Goal: Use online tool/utility: Utilize a website feature to perform a specific function

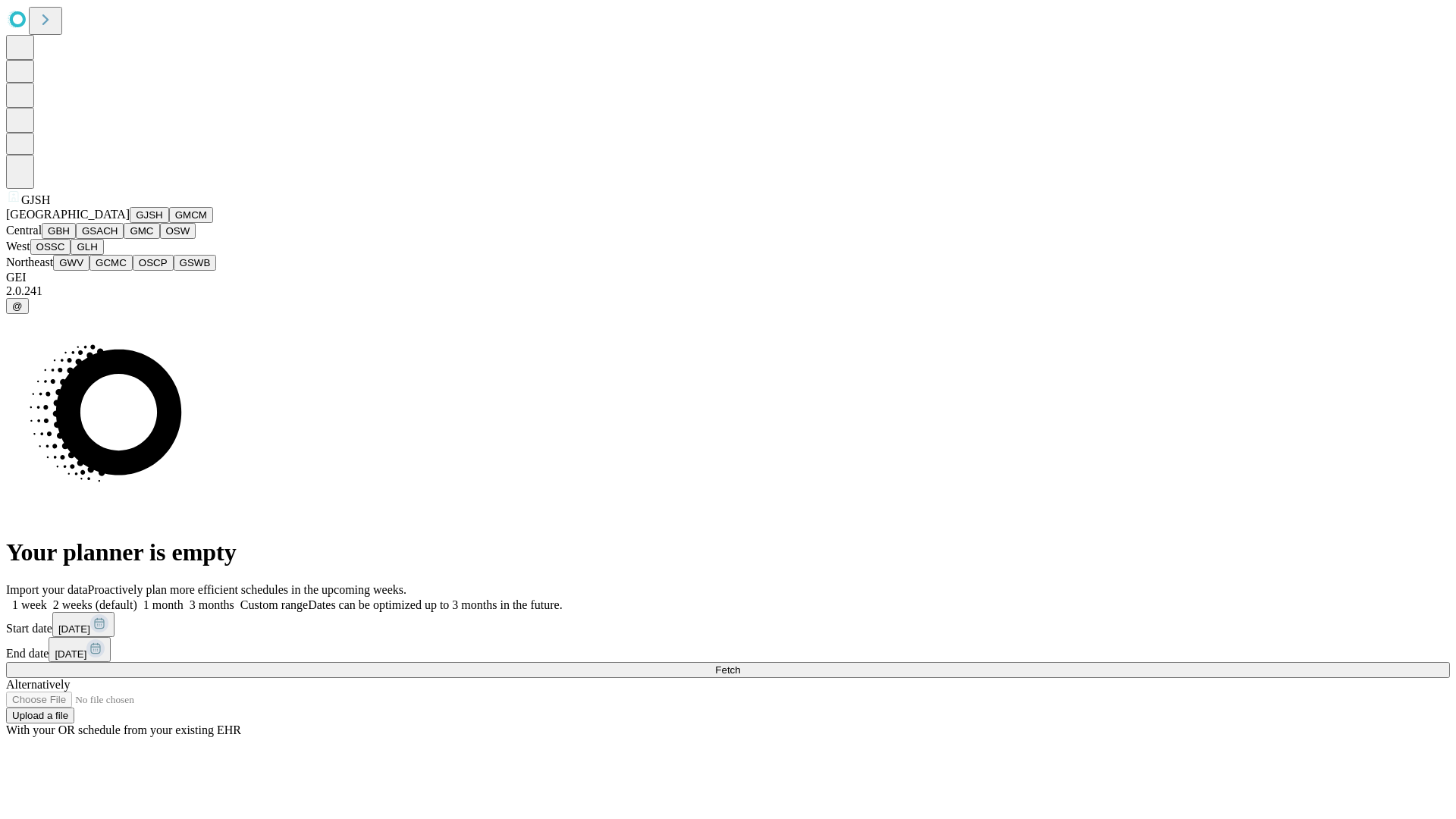
click at [130, 223] on button "GJSH" at bounding box center [149, 215] width 39 height 16
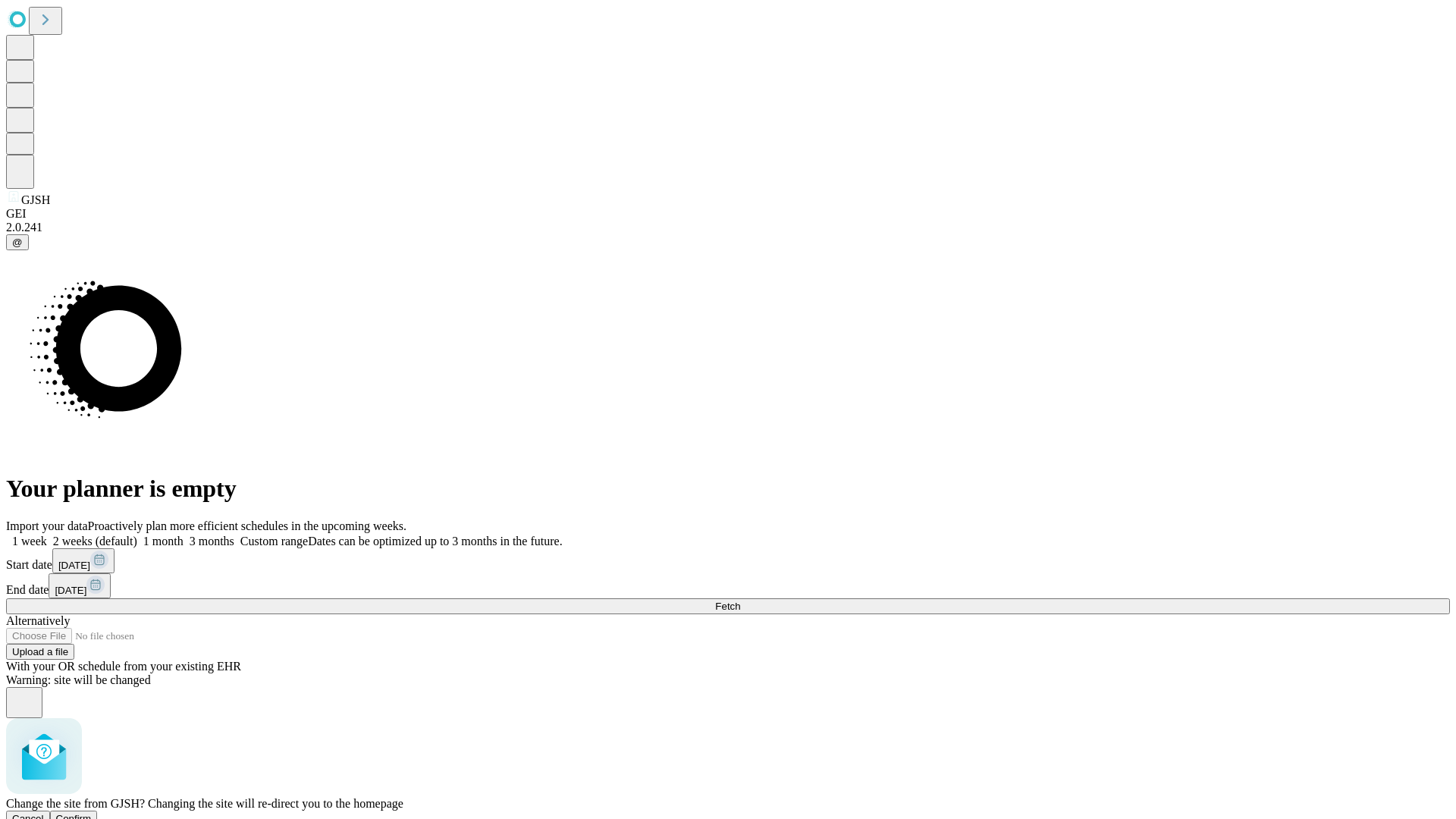
click at [92, 813] on span "Confirm" at bounding box center [74, 818] width 35 height 12
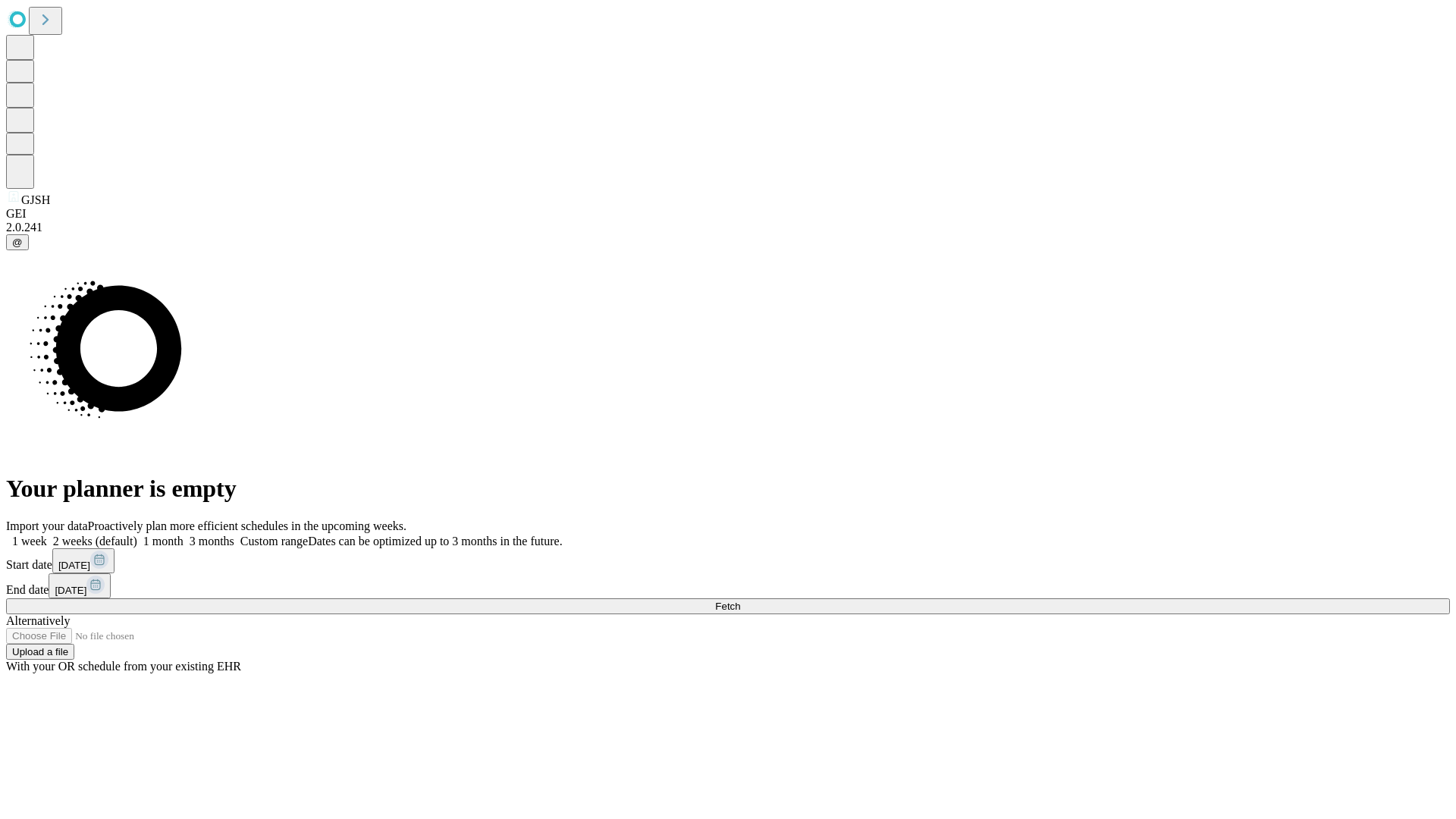
click at [183, 534] on label "1 month" at bounding box center [160, 541] width 46 height 13
click at [740, 600] on span "Fetch" at bounding box center [728, 606] width 25 height 12
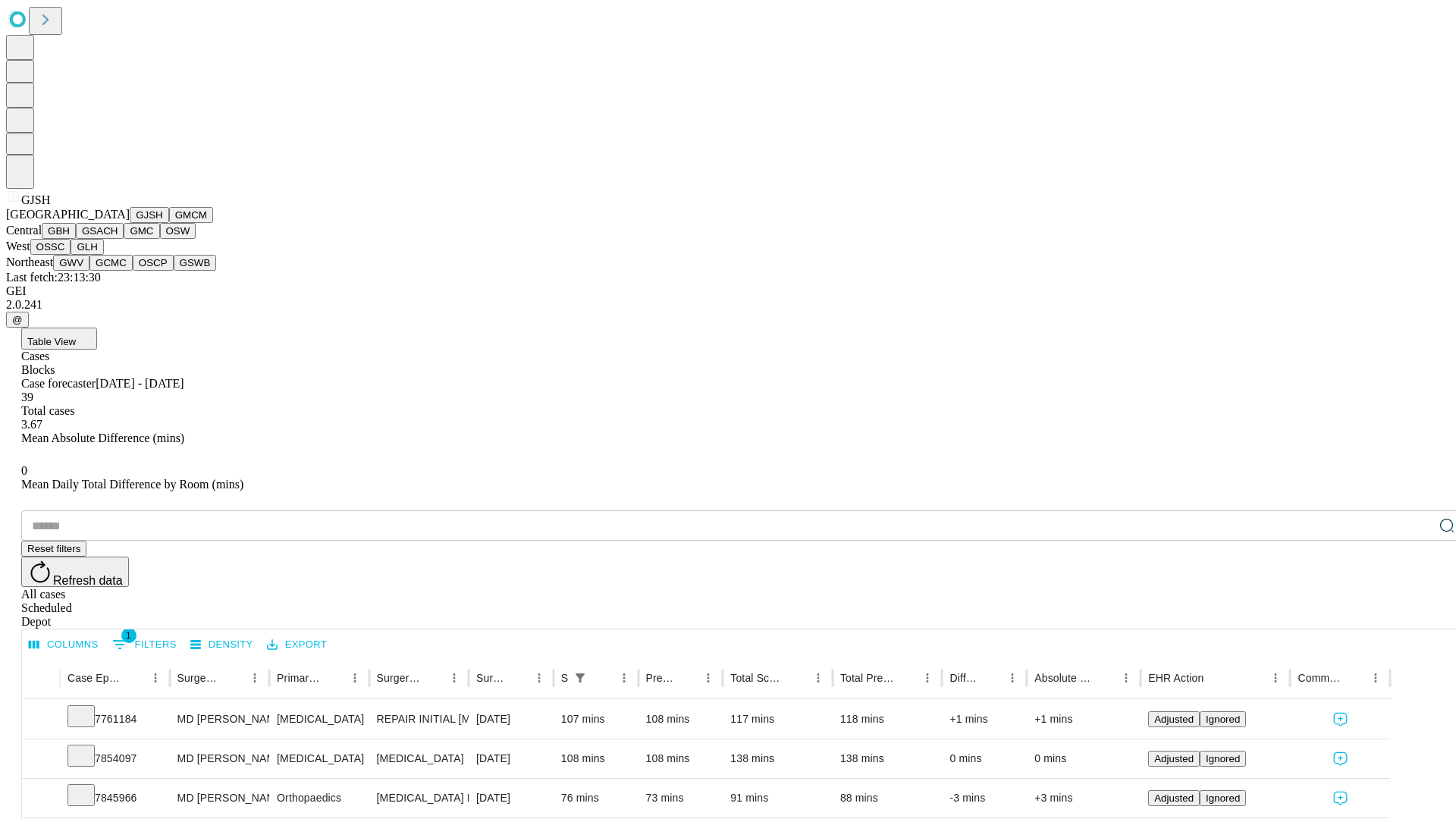
click at [169, 223] on button "GMCM" at bounding box center [191, 215] width 44 height 16
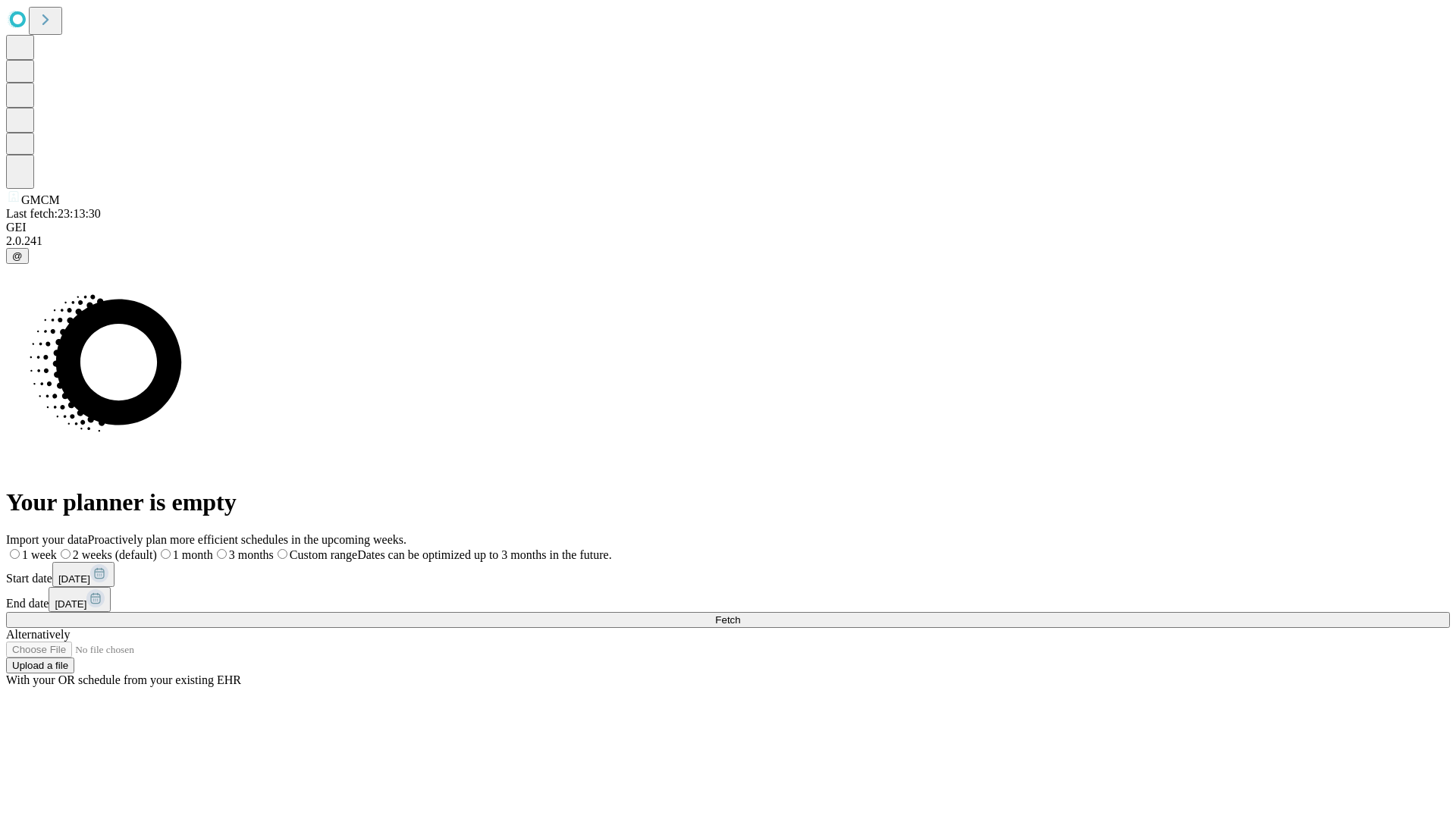
click at [213, 548] on label "1 month" at bounding box center [185, 554] width 56 height 13
click at [740, 614] on span "Fetch" at bounding box center [728, 620] width 25 height 12
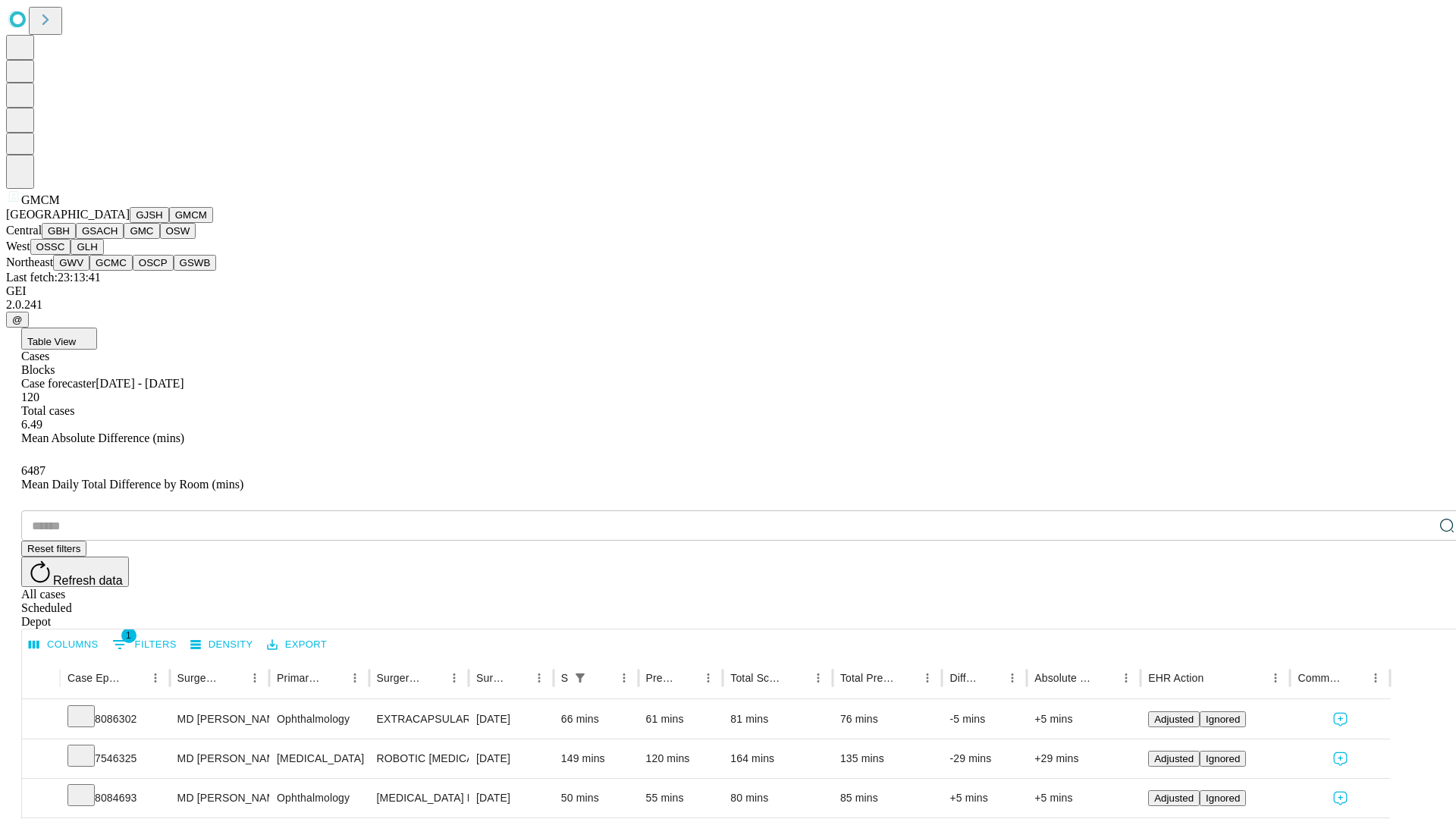
click at [76, 238] on button "GBH" at bounding box center [58, 231] width 34 height 16
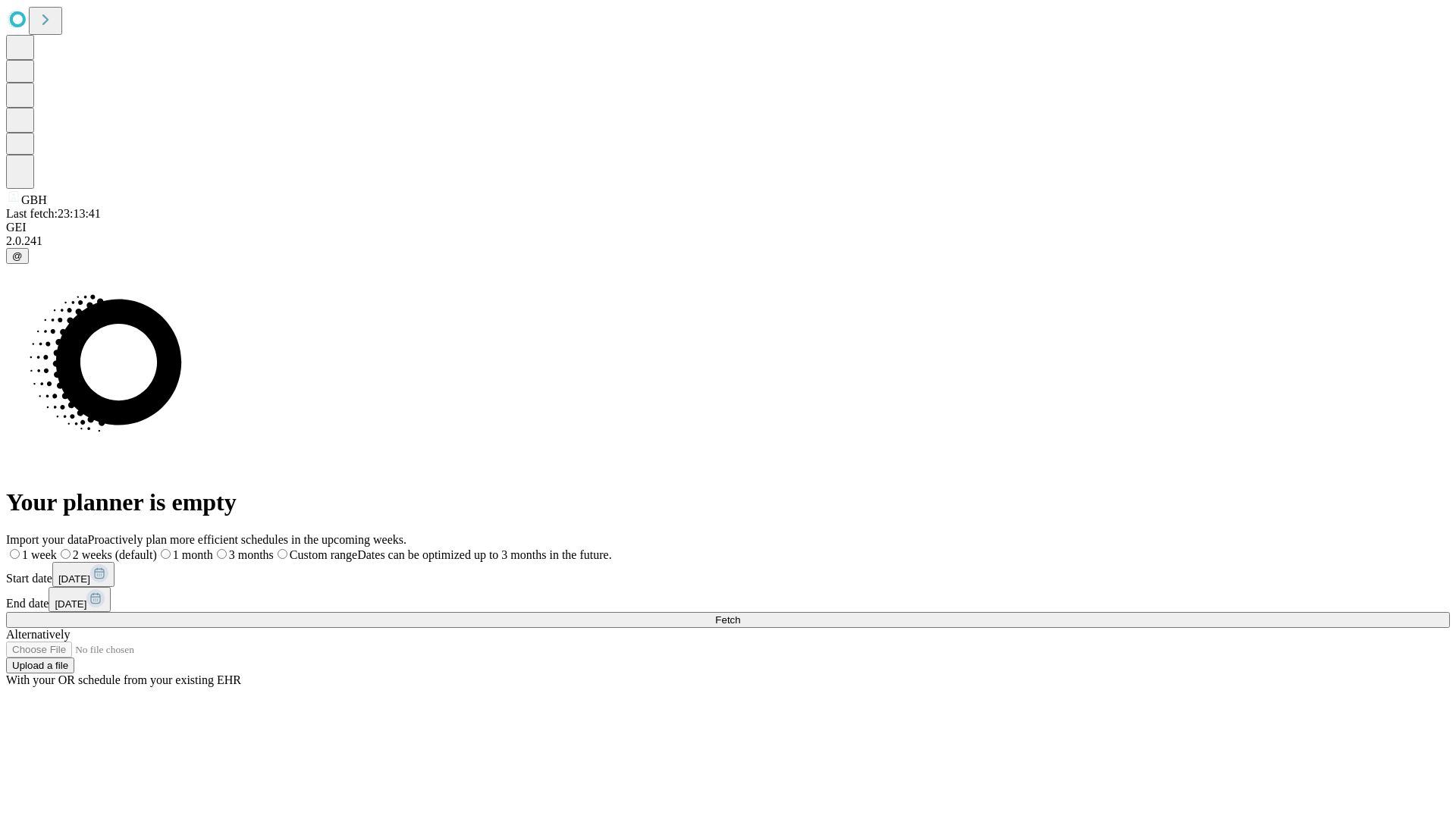
click at [213, 548] on label "1 month" at bounding box center [185, 554] width 56 height 13
click at [740, 614] on span "Fetch" at bounding box center [728, 620] width 25 height 12
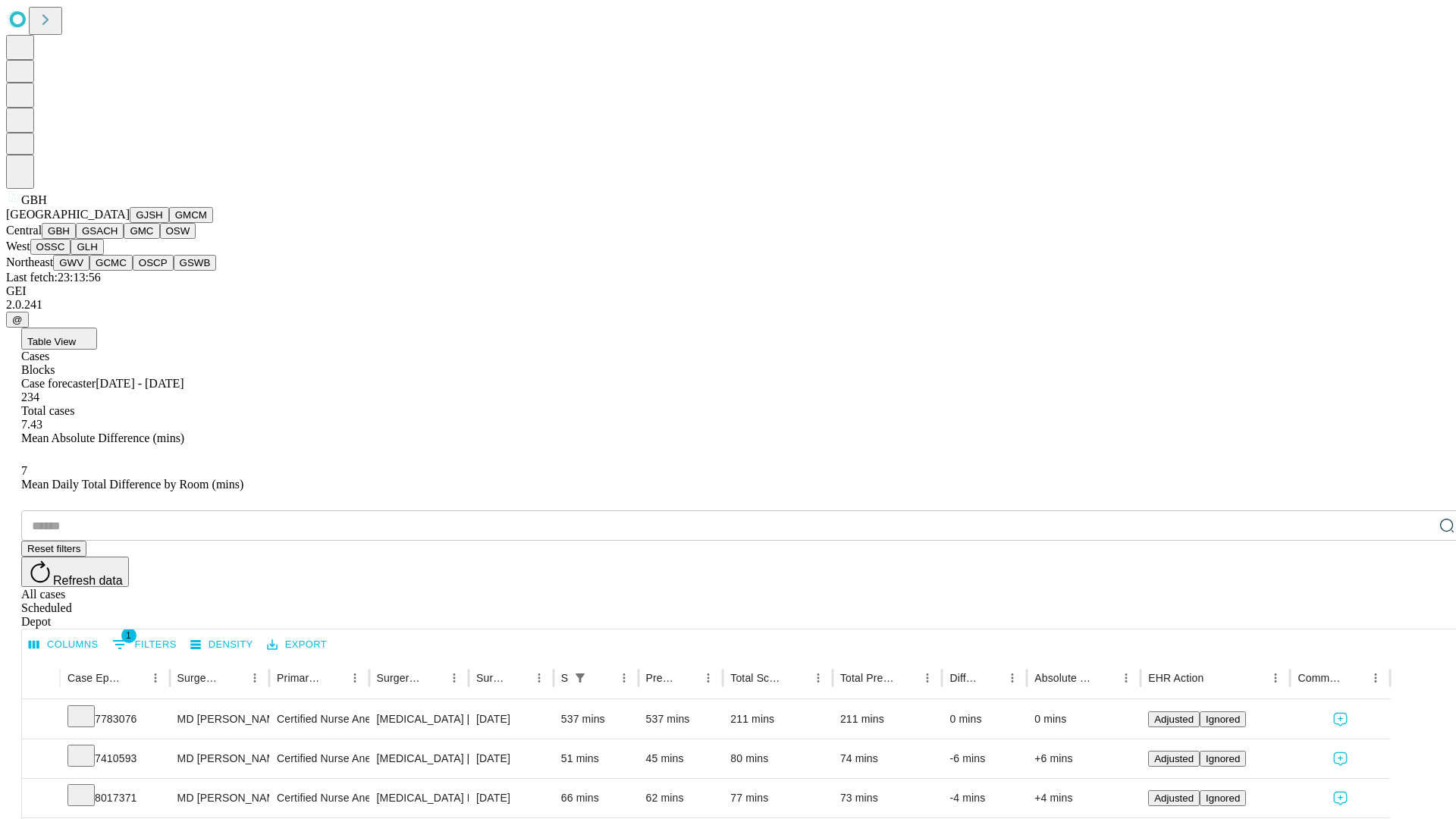
click at [117, 238] on button "GSACH" at bounding box center [100, 231] width 48 height 16
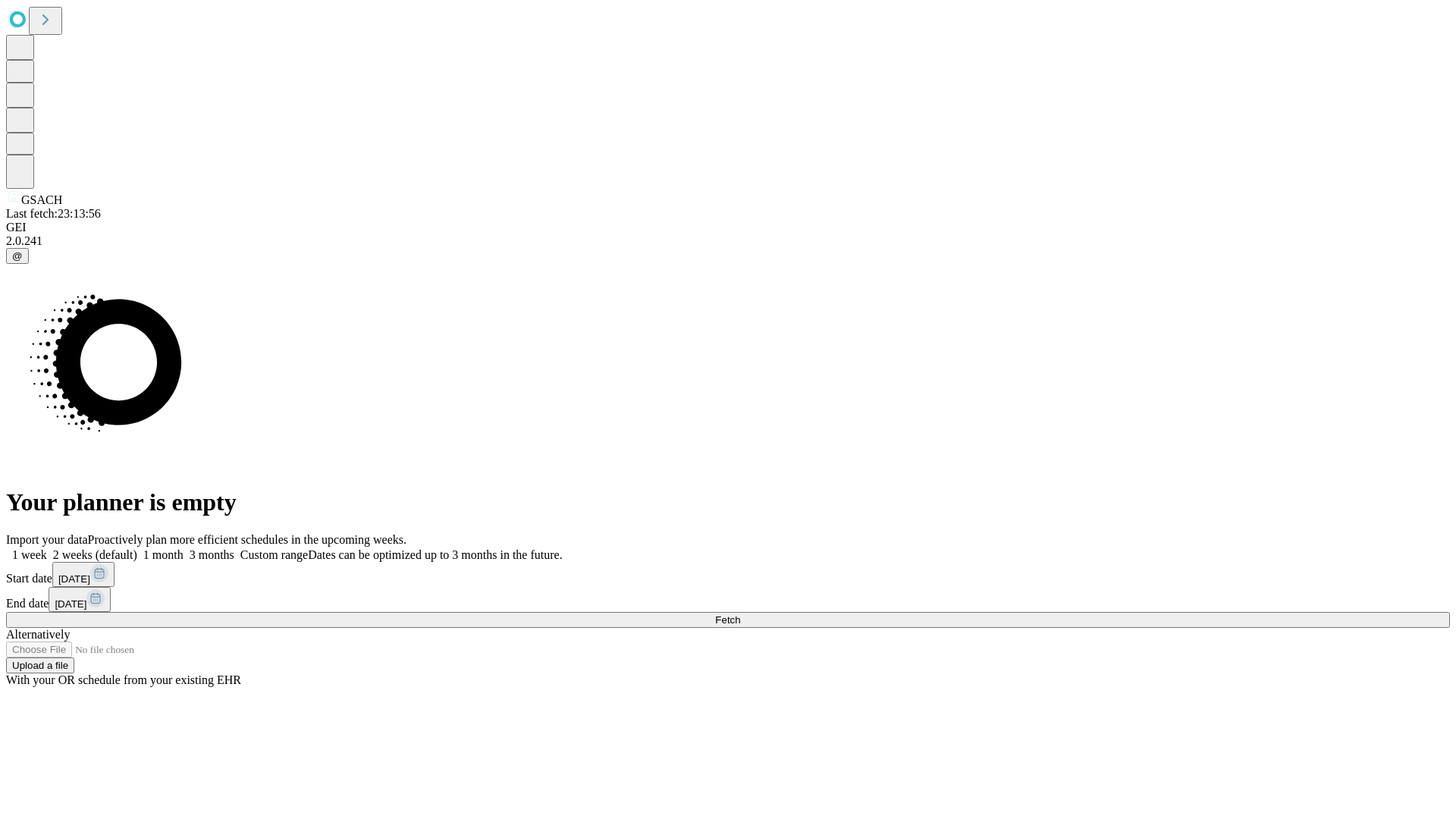
click at [740, 614] on span "Fetch" at bounding box center [728, 620] width 25 height 12
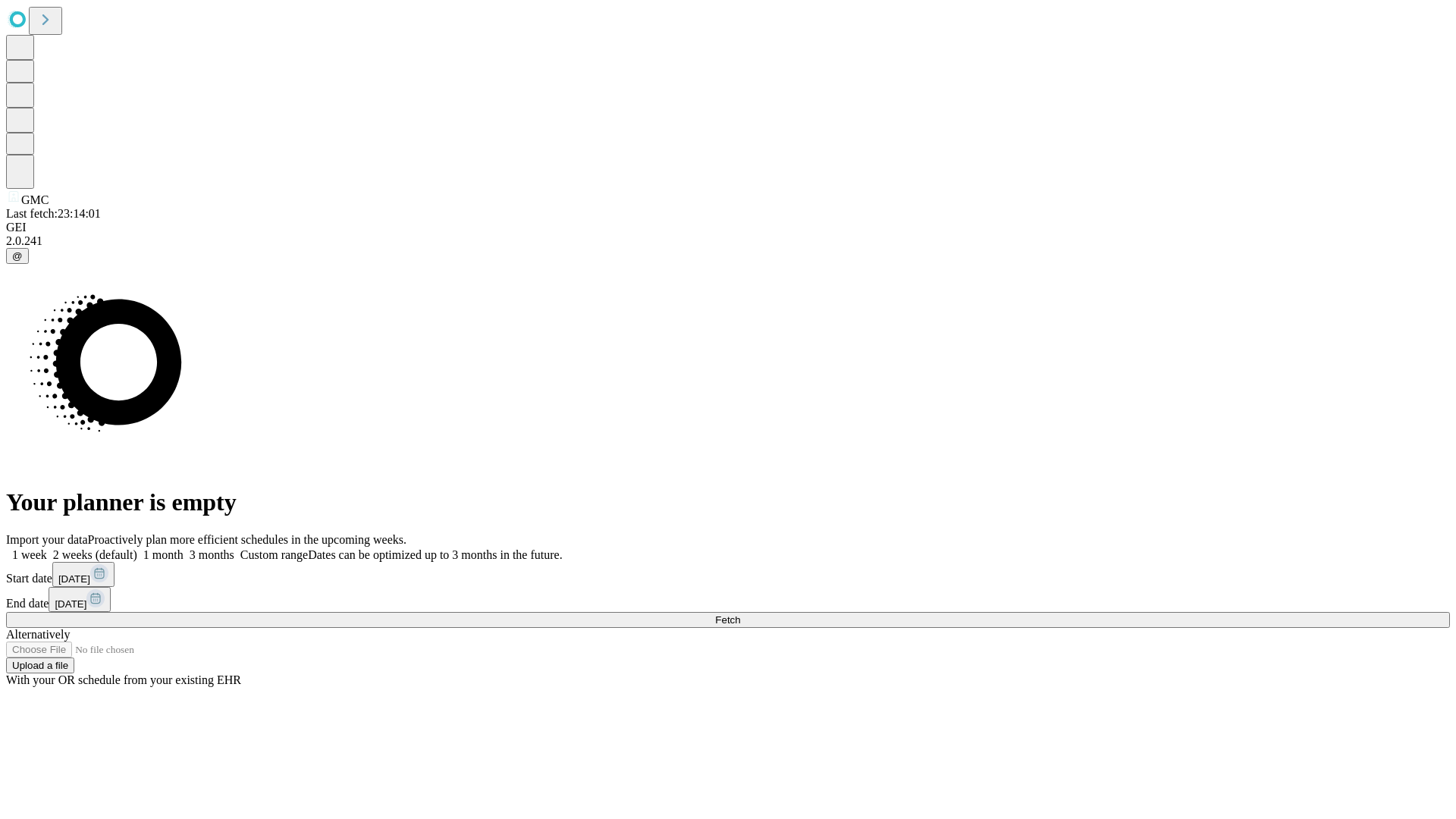
click at [183, 548] on label "1 month" at bounding box center [160, 554] width 46 height 13
click at [740, 614] on span "Fetch" at bounding box center [728, 620] width 25 height 12
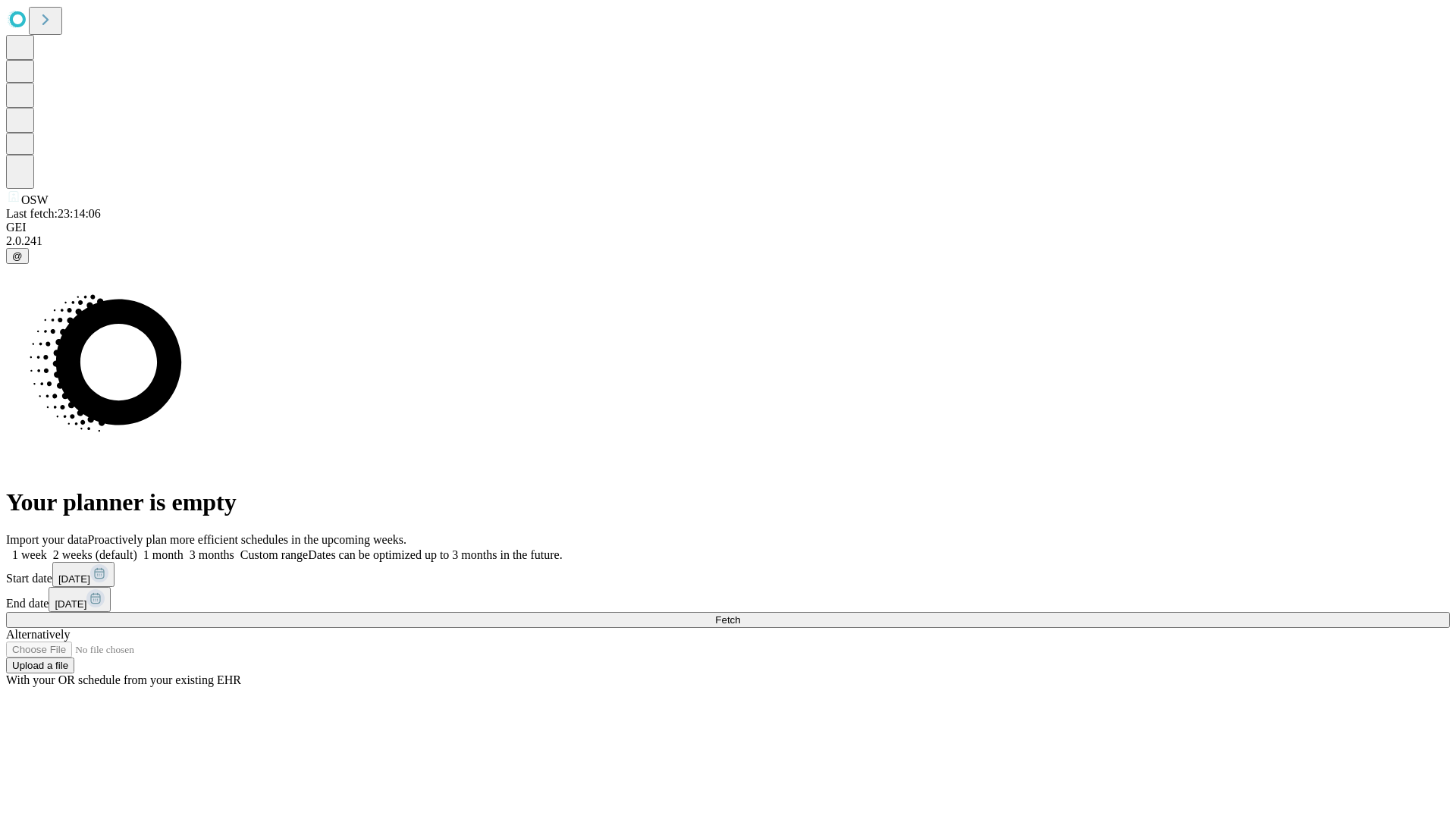
click at [183, 548] on label "1 month" at bounding box center [160, 554] width 46 height 13
click at [740, 614] on span "Fetch" at bounding box center [728, 620] width 25 height 12
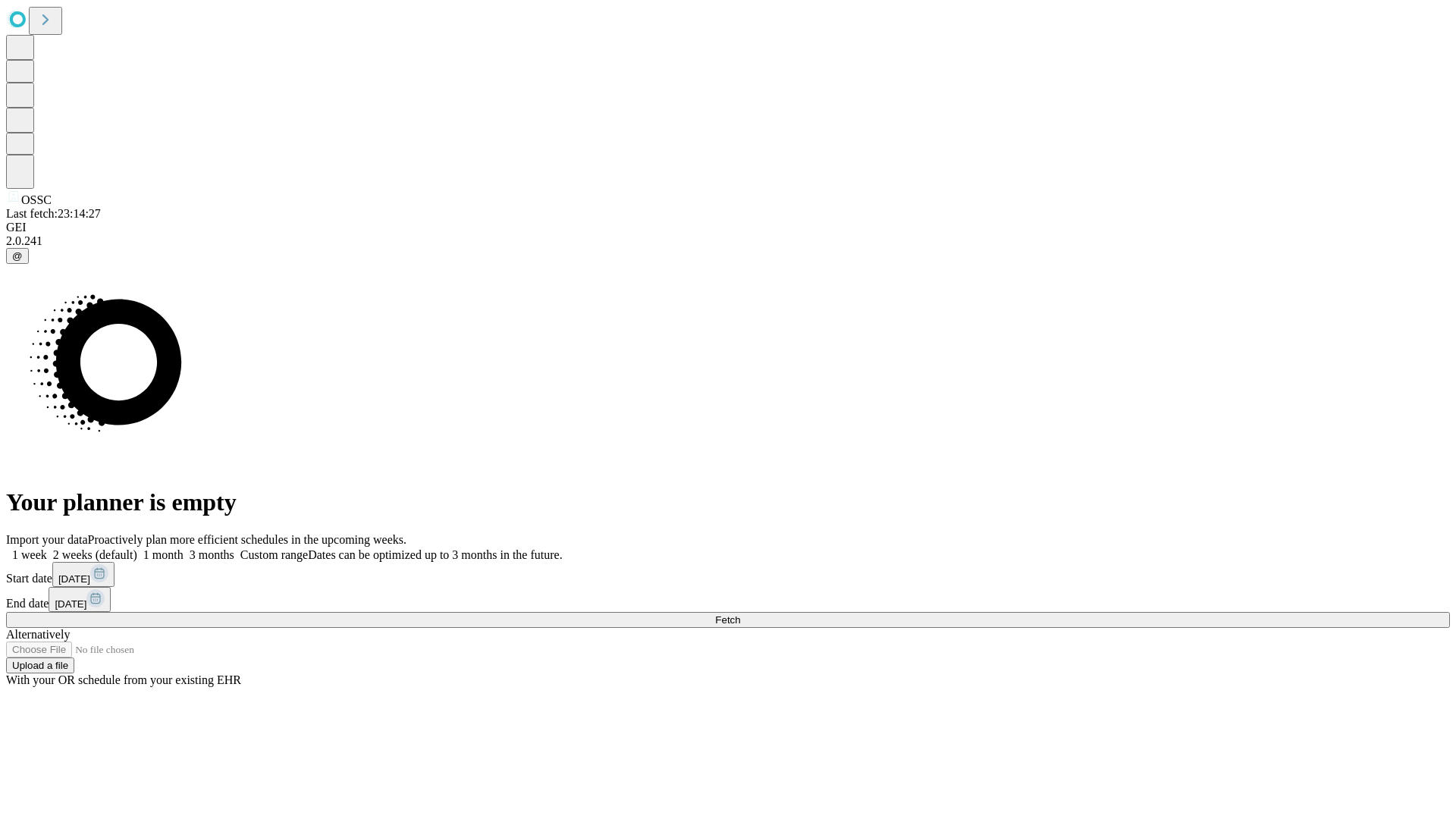
click at [740, 614] on span "Fetch" at bounding box center [728, 620] width 25 height 12
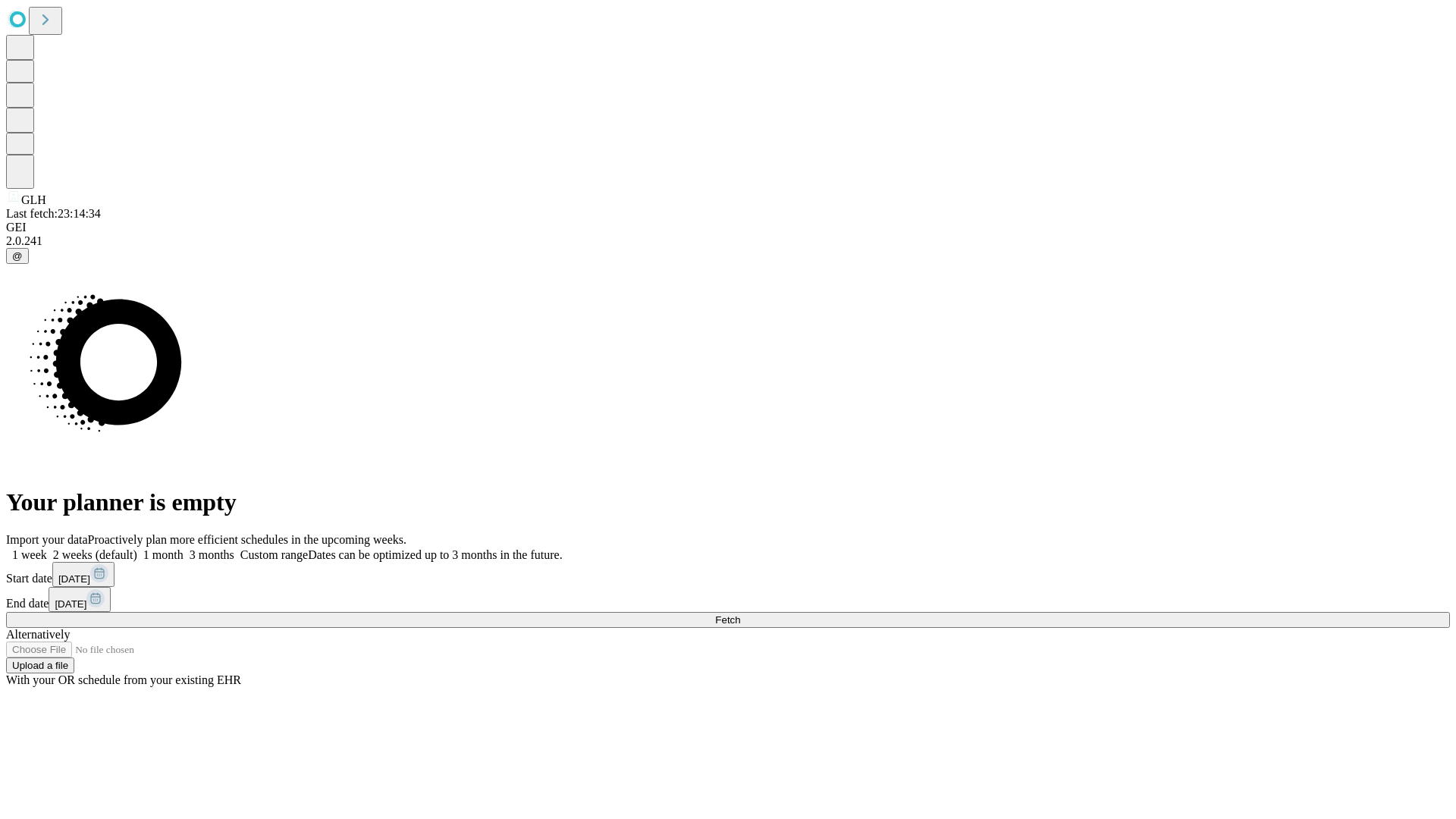
click at [183, 548] on label "1 month" at bounding box center [160, 554] width 46 height 13
click at [740, 614] on span "Fetch" at bounding box center [728, 620] width 25 height 12
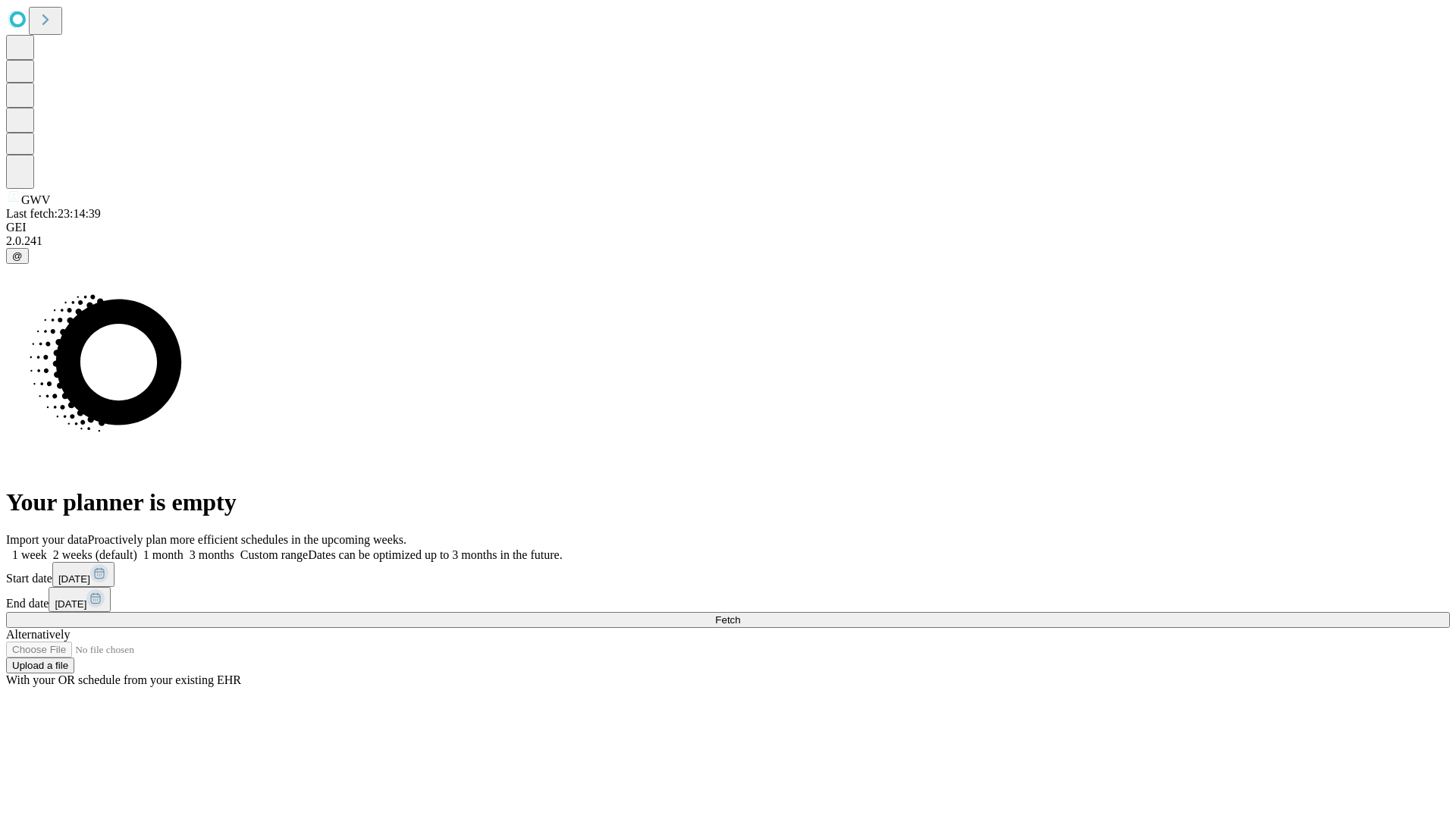
click at [183, 548] on label "1 month" at bounding box center [160, 554] width 46 height 13
click at [740, 614] on span "Fetch" at bounding box center [728, 620] width 25 height 12
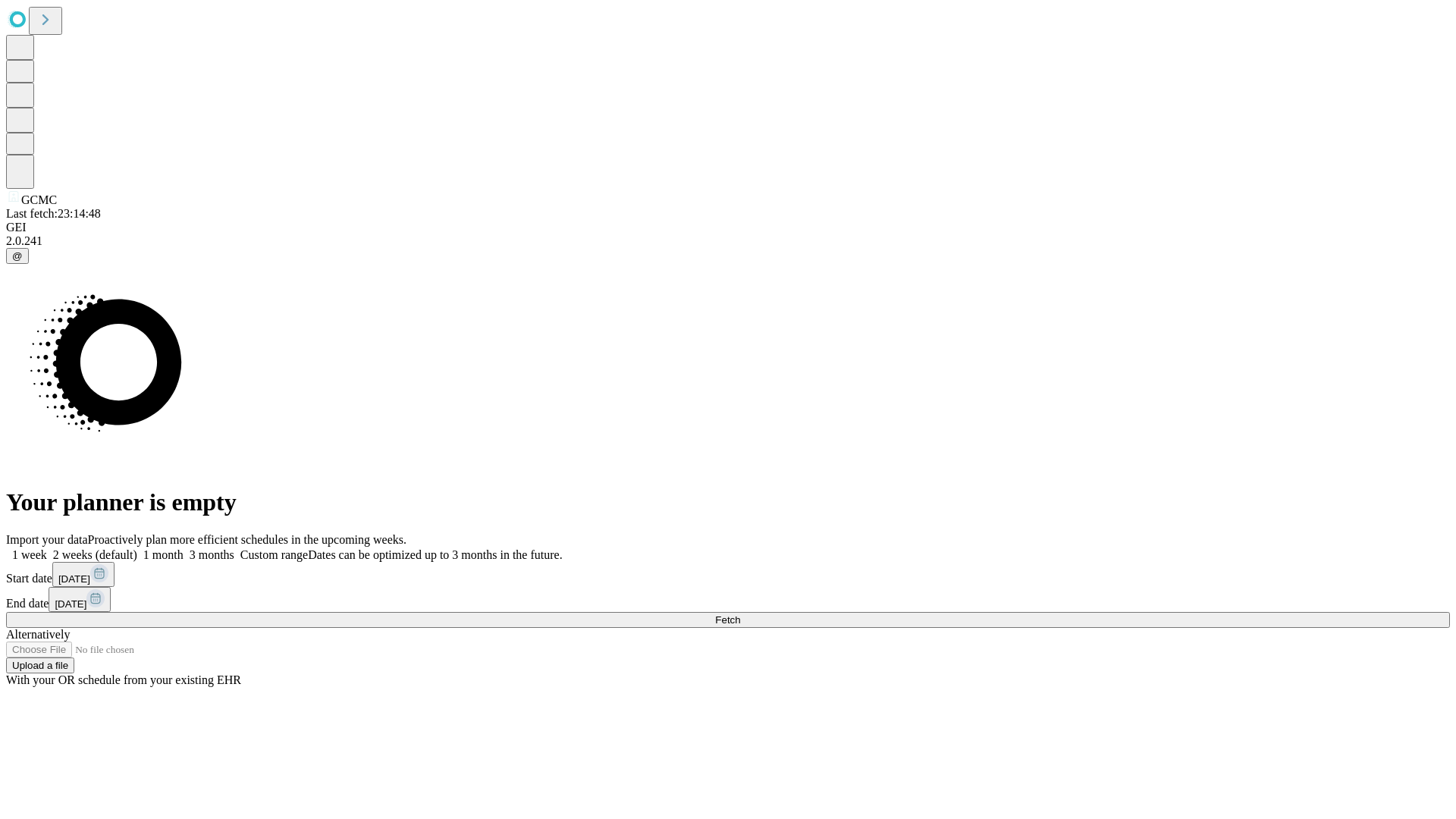
click at [183, 548] on label "1 month" at bounding box center [160, 554] width 46 height 13
click at [740, 614] on span "Fetch" at bounding box center [728, 620] width 25 height 12
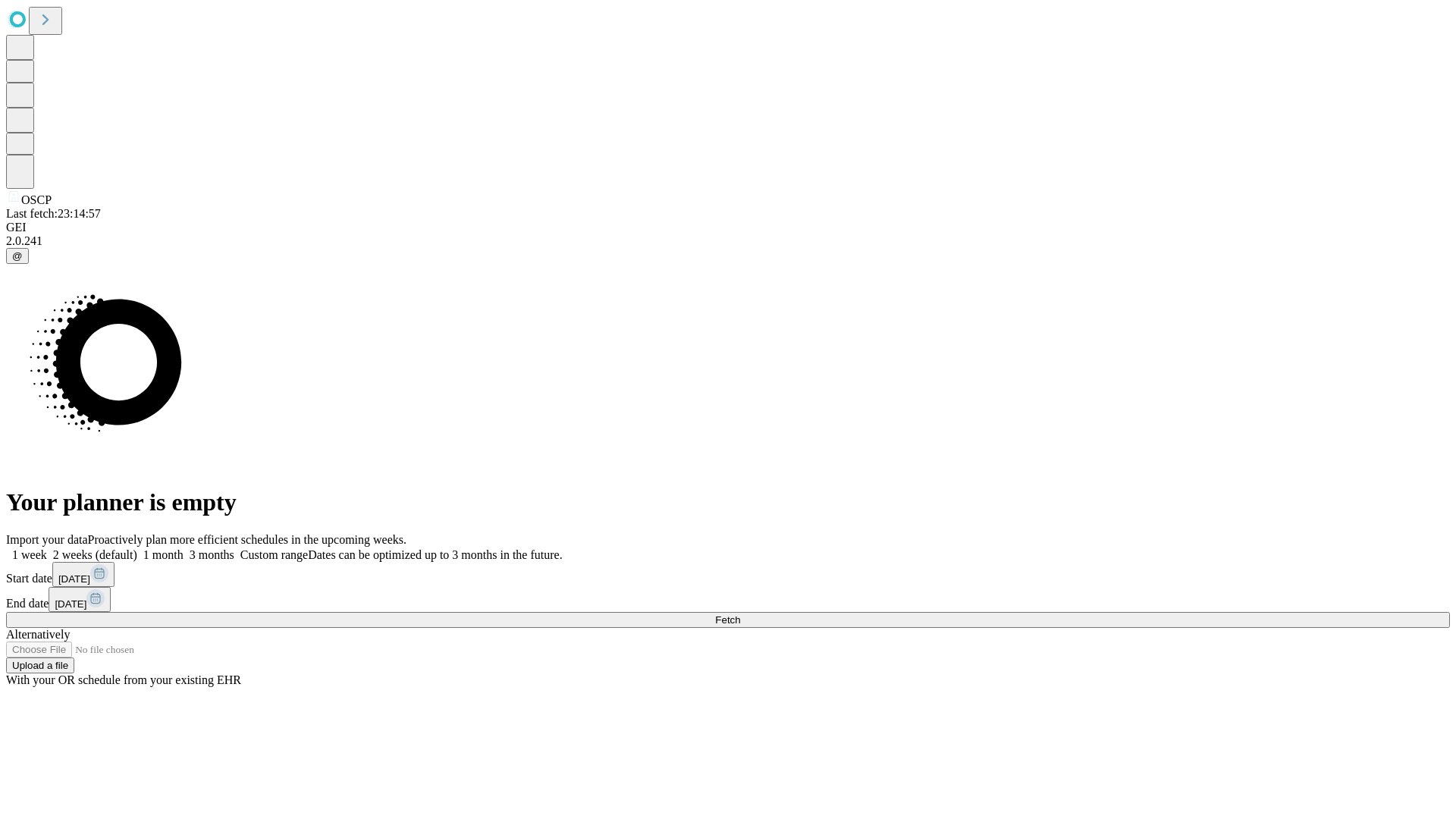
click at [740, 614] on span "Fetch" at bounding box center [728, 620] width 25 height 12
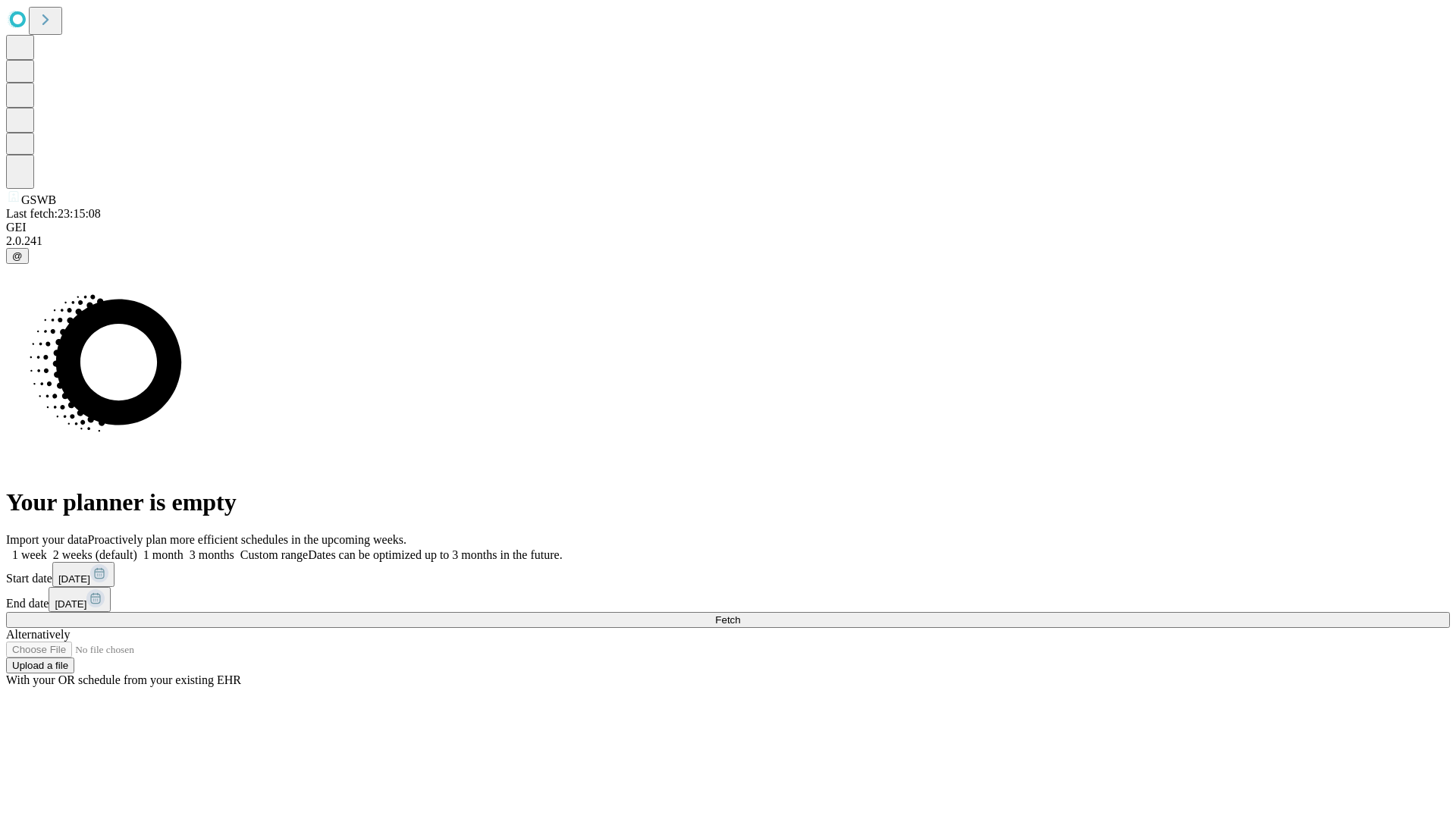
click at [183, 548] on label "1 month" at bounding box center [160, 554] width 46 height 13
click at [740, 614] on span "Fetch" at bounding box center [728, 620] width 25 height 12
